Goal: Transaction & Acquisition: Purchase product/service

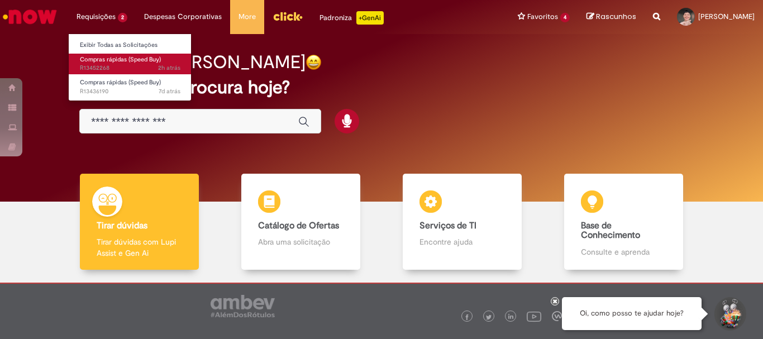
click at [121, 55] on span "Compras rápidas (Speed Buy)" at bounding box center [120, 59] width 81 height 8
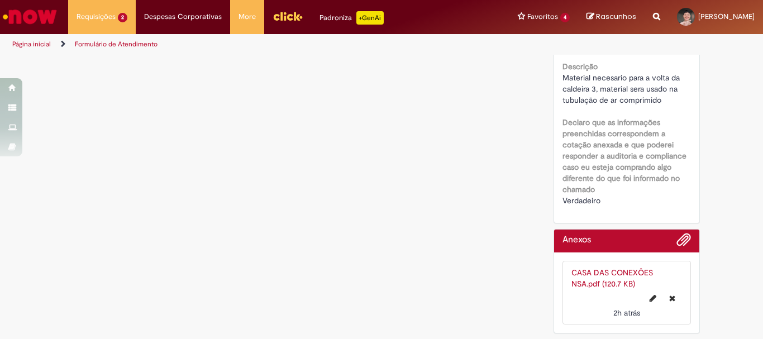
scroll to position [1638, 0]
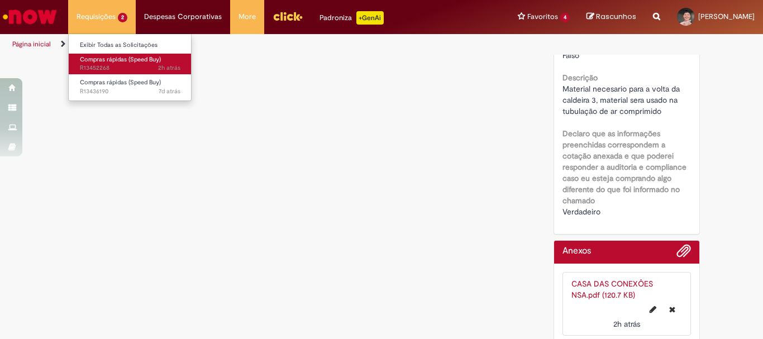
click at [124, 61] on span "Compras rápidas (Speed Buy)" at bounding box center [120, 59] width 81 height 8
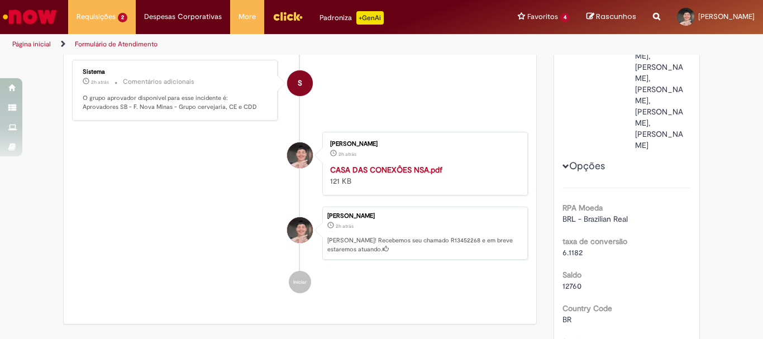
scroll to position [0, 0]
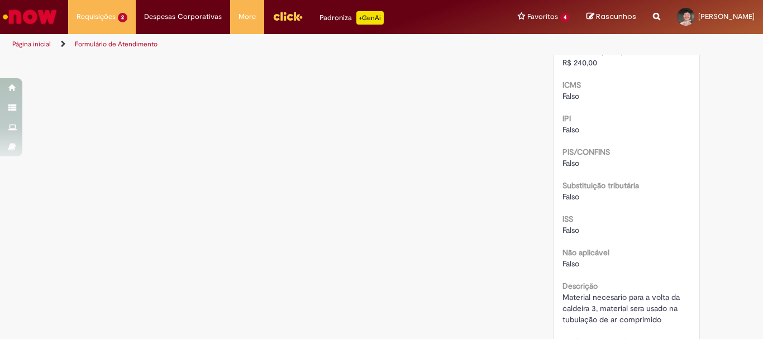
scroll to position [1061, 0]
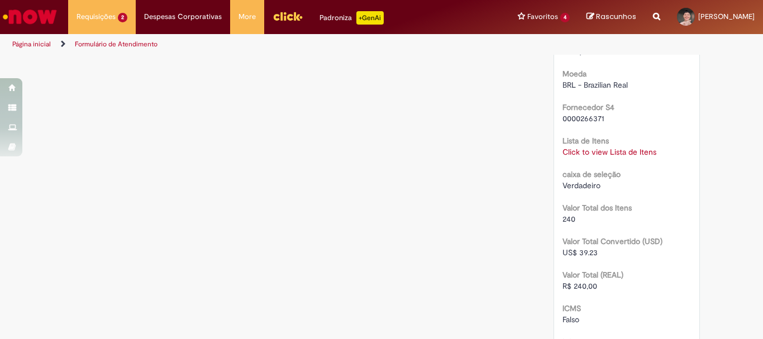
click at [610, 147] on link "Click to view Lista de Itens" at bounding box center [609, 152] width 94 height 10
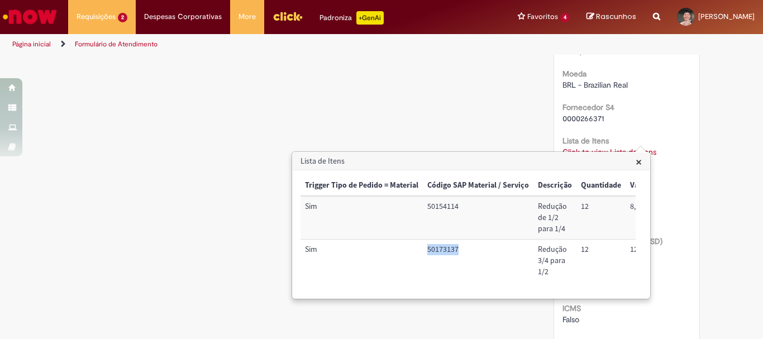
drag, startPoint x: 427, startPoint y: 248, endPoint x: 464, endPoint y: 244, distance: 37.1
click at [464, 244] on td "50173137" at bounding box center [478, 261] width 111 height 42
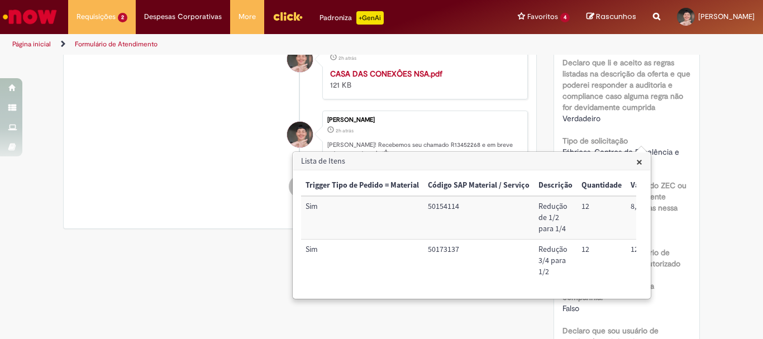
click at [639, 159] on span "×" at bounding box center [639, 161] width 6 height 15
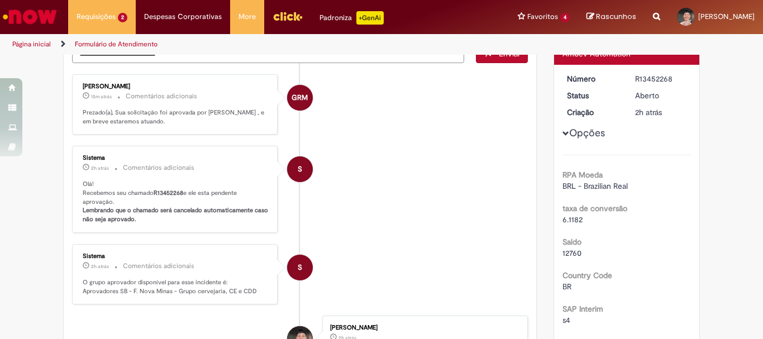
scroll to position [0, 0]
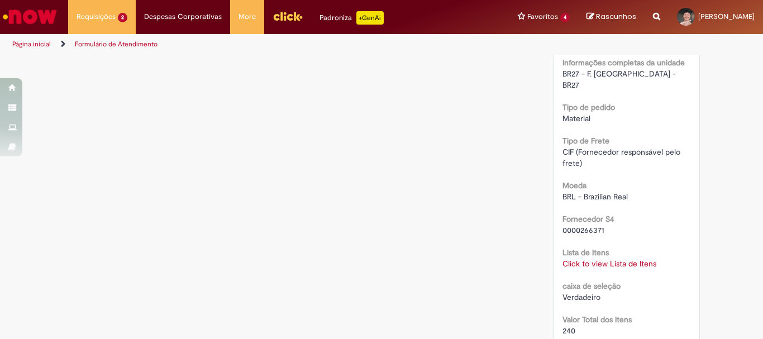
scroll to position [1117, 0]
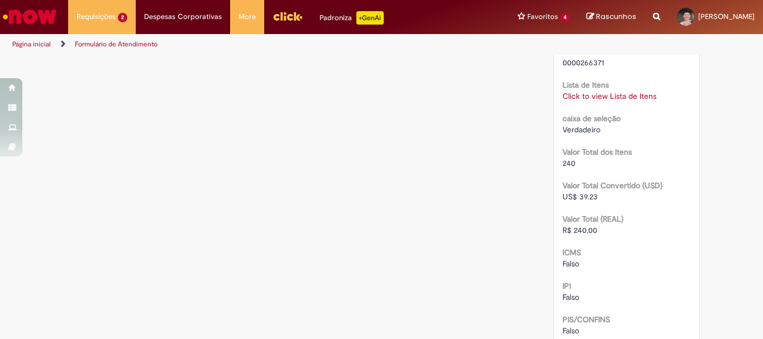
click at [585, 91] on link "Click to view Lista de Itens" at bounding box center [609, 96] width 94 height 10
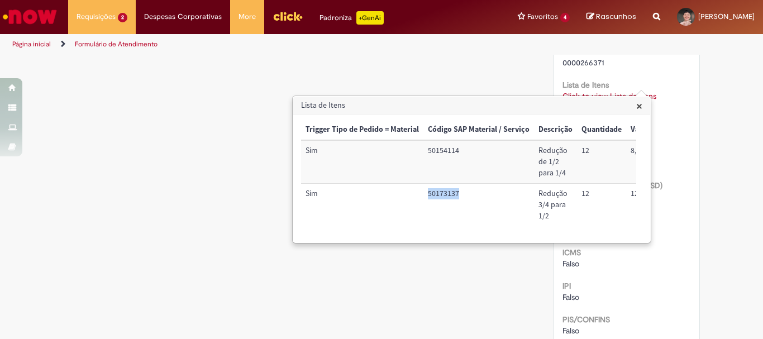
copy td "50173137"
drag, startPoint x: 429, startPoint y: 190, endPoint x: 460, endPoint y: 194, distance: 31.5
click at [460, 194] on td "50173137" at bounding box center [478, 205] width 111 height 42
copy td "50154114"
drag, startPoint x: 452, startPoint y: 157, endPoint x: 469, endPoint y: 93, distance: 66.0
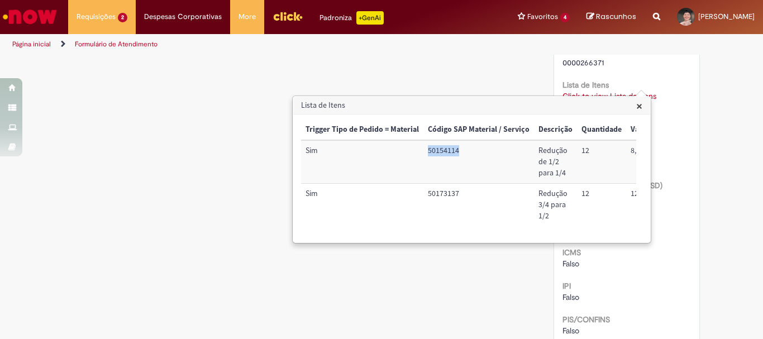
click at [469, 93] on body "Pular para o conteúdo da página Requisições 2 Exibir Todas as Solicitações Comp…" at bounding box center [381, 169] width 763 height 339
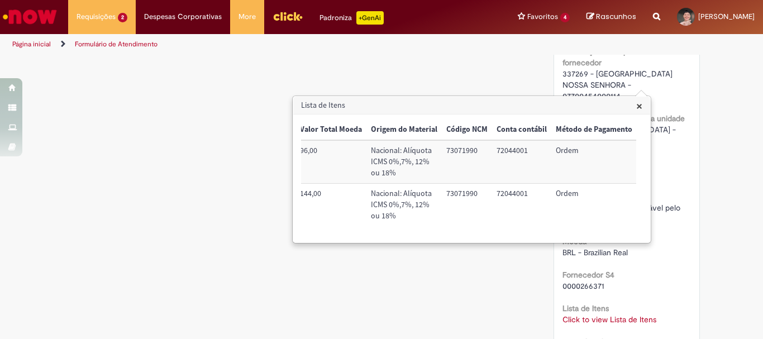
scroll to position [0, 405]
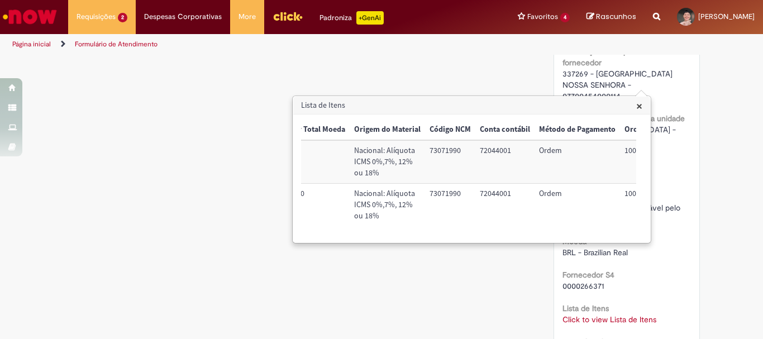
click at [639, 104] on span "×" at bounding box center [639, 105] width 6 height 15
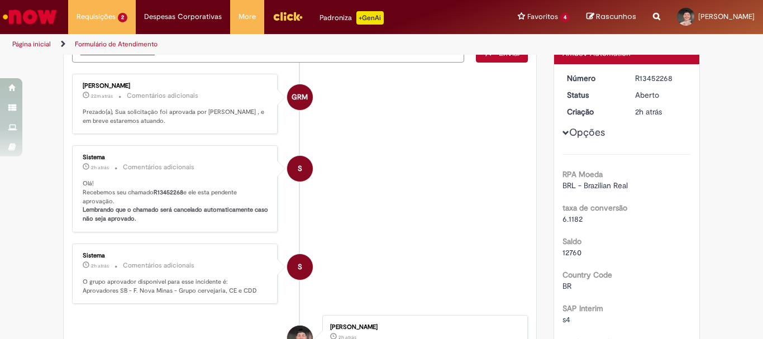
scroll to position [0, 0]
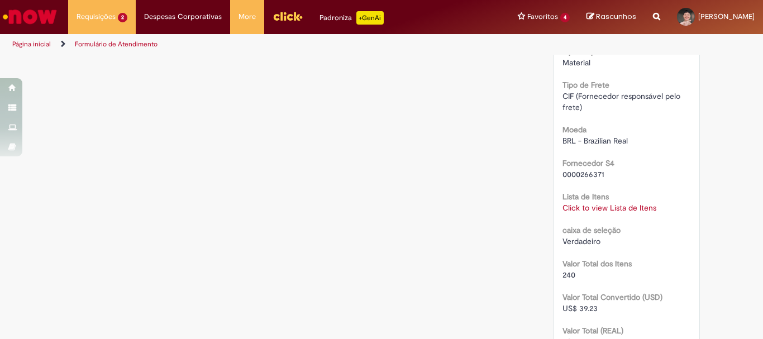
scroll to position [1117, 0]
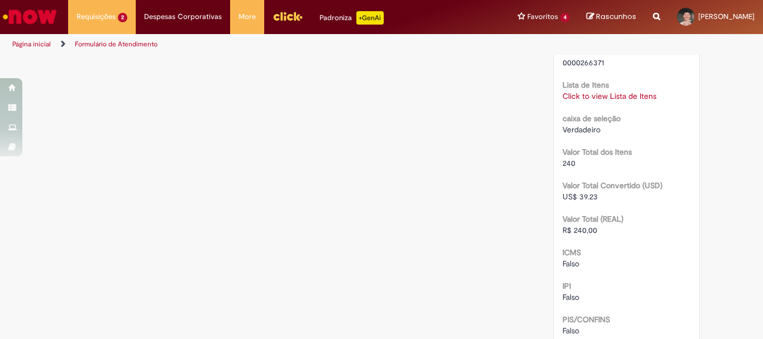
click at [590, 91] on link "Click to view Lista de Itens" at bounding box center [609, 96] width 94 height 10
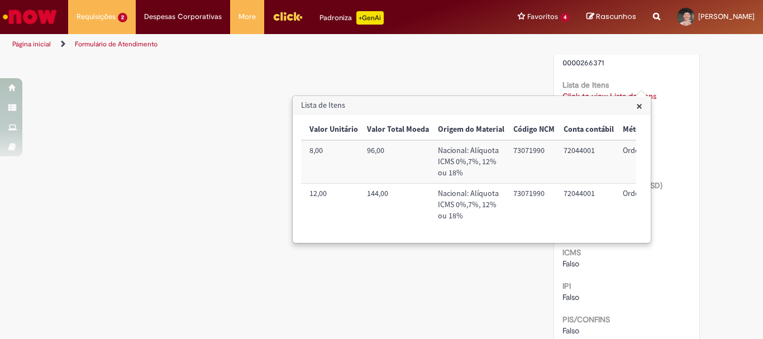
scroll to position [0, 454]
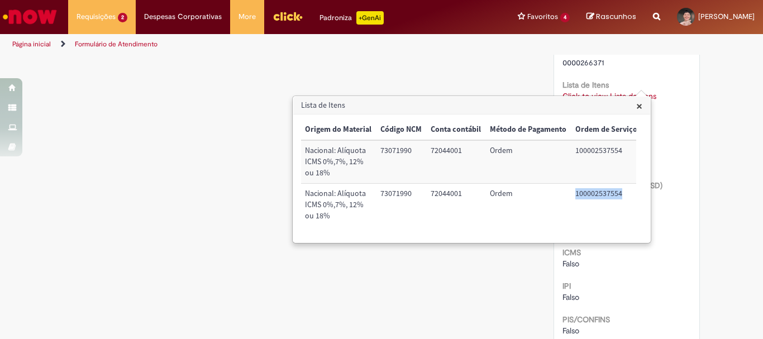
copy td "100002537554"
drag, startPoint x: 571, startPoint y: 194, endPoint x: 636, endPoint y: 189, distance: 64.9
click at [636, 189] on div "× Trigger Tipo de Pedido = Material Código SAP Material / Serviço Descrição Qua…" at bounding box center [471, 179] width 341 height 118
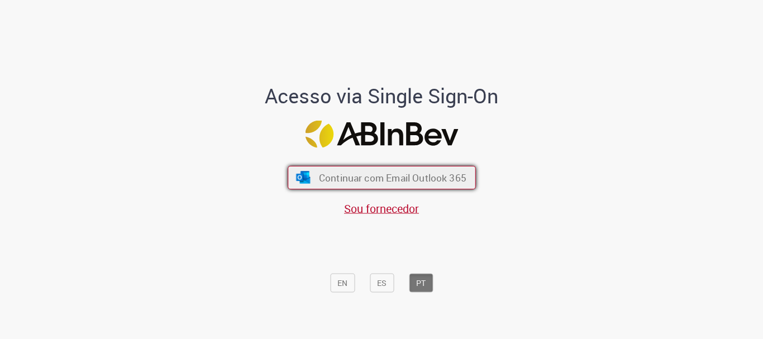
click at [438, 169] on button "Continuar com Email Outlook 365" at bounding box center [382, 177] width 188 height 23
